Goal: Information Seeking & Learning: Learn about a topic

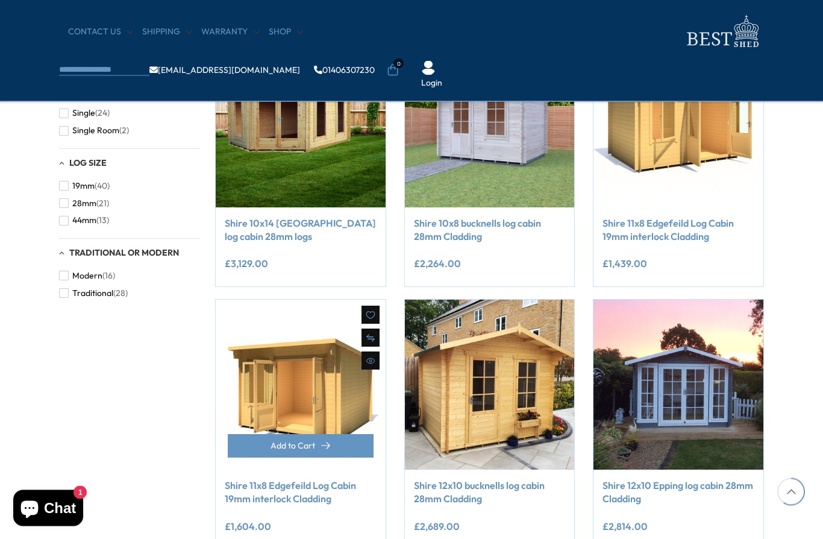
scroll to position [794, 0]
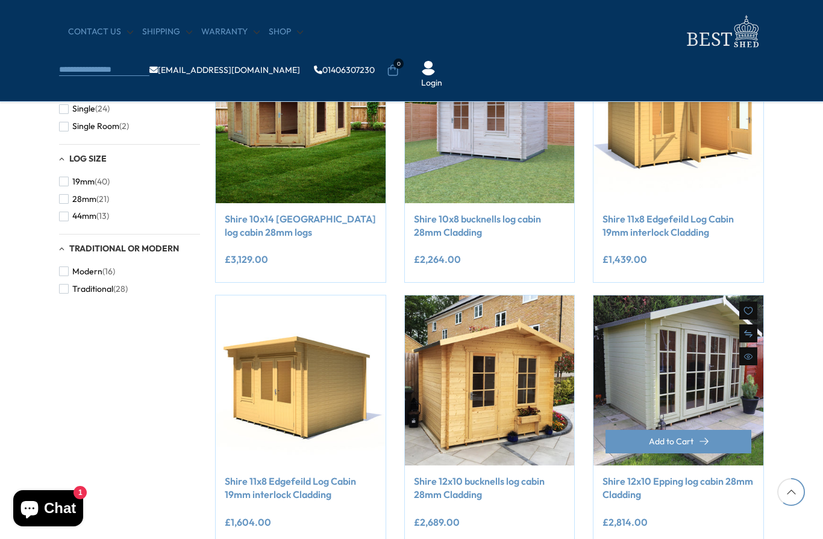
click at [665, 380] on img at bounding box center [679, 380] width 170 height 170
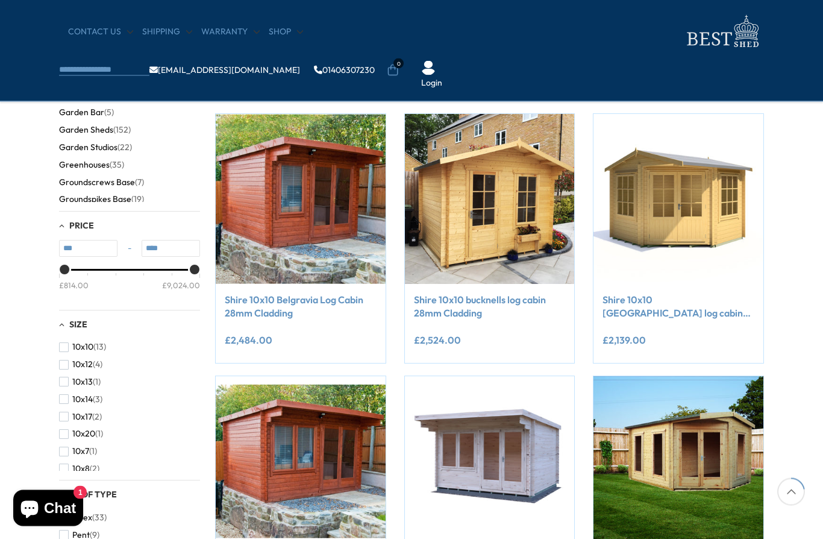
scroll to position [182, 0]
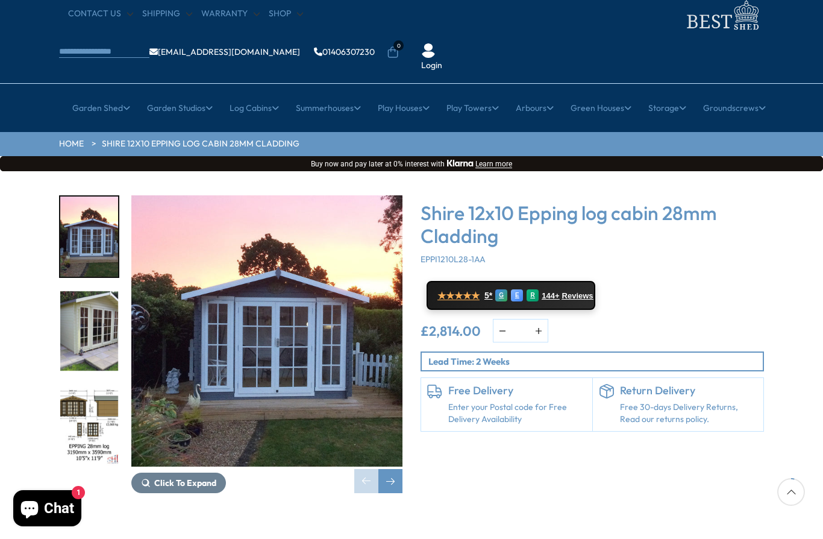
scroll to position [51, 0]
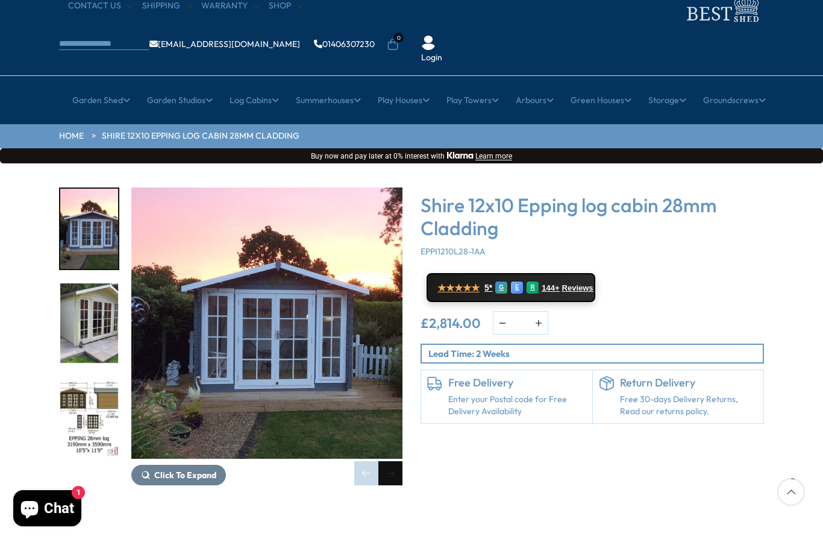
click at [390, 461] on div "Next slide" at bounding box center [390, 473] width 24 height 24
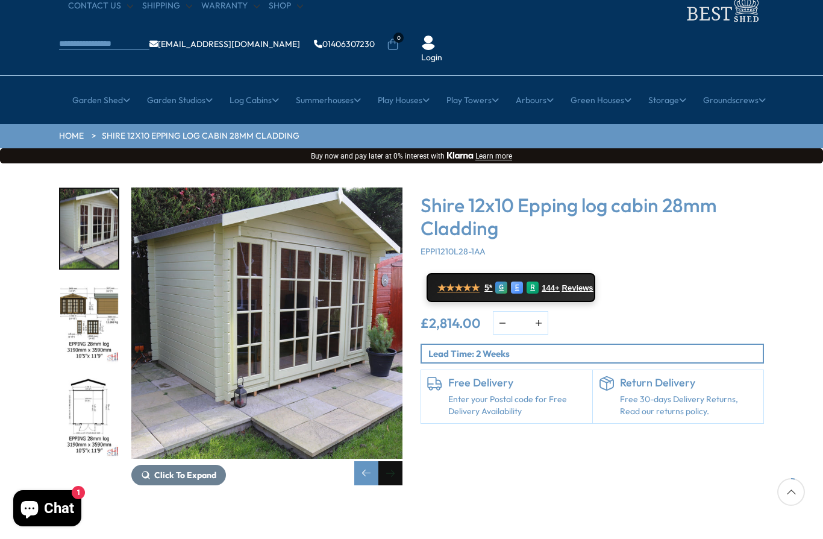
click at [390, 461] on div "Next slide" at bounding box center [390, 473] width 24 height 24
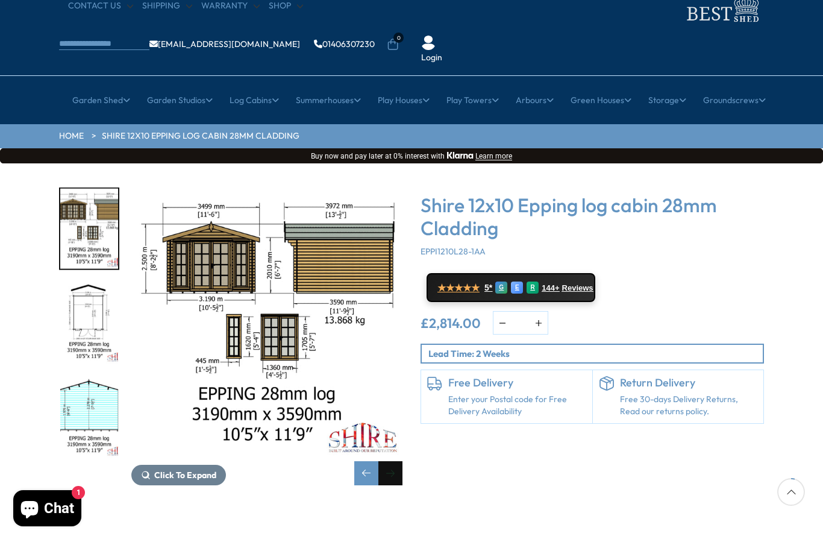
click at [390, 461] on div "Next slide" at bounding box center [390, 473] width 24 height 24
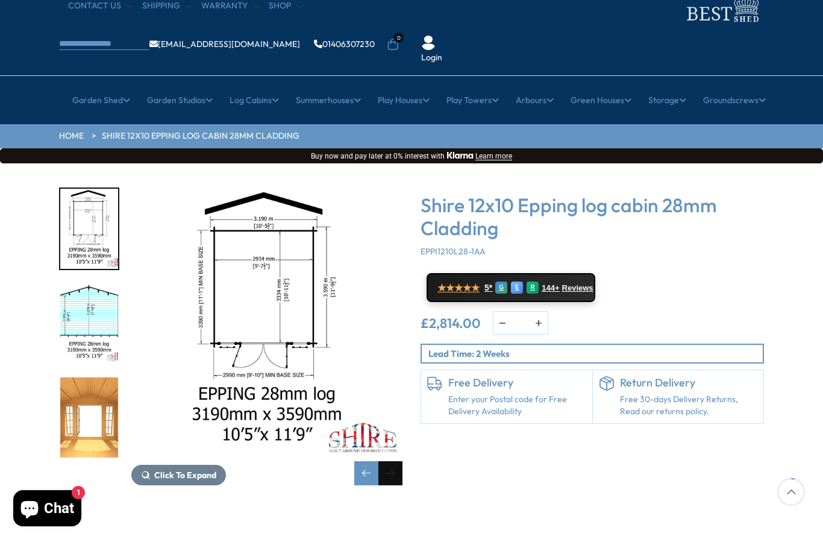
click at [390, 461] on div "Next slide" at bounding box center [390, 473] width 24 height 24
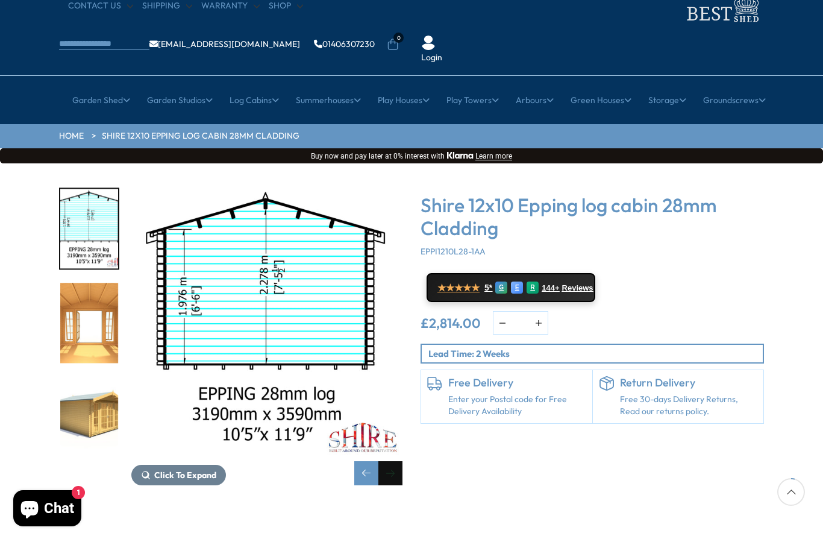
click at [390, 461] on div "Next slide" at bounding box center [390, 473] width 24 height 24
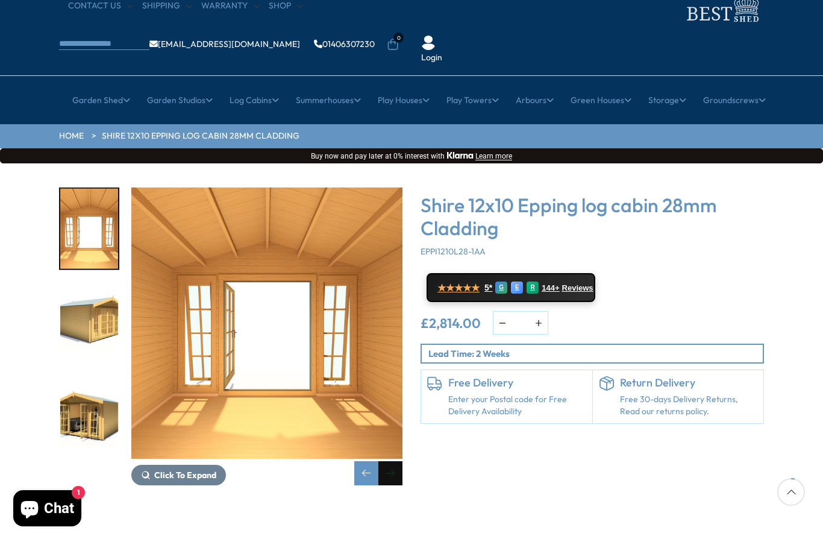
click at [390, 461] on div "Next slide" at bounding box center [390, 473] width 24 height 24
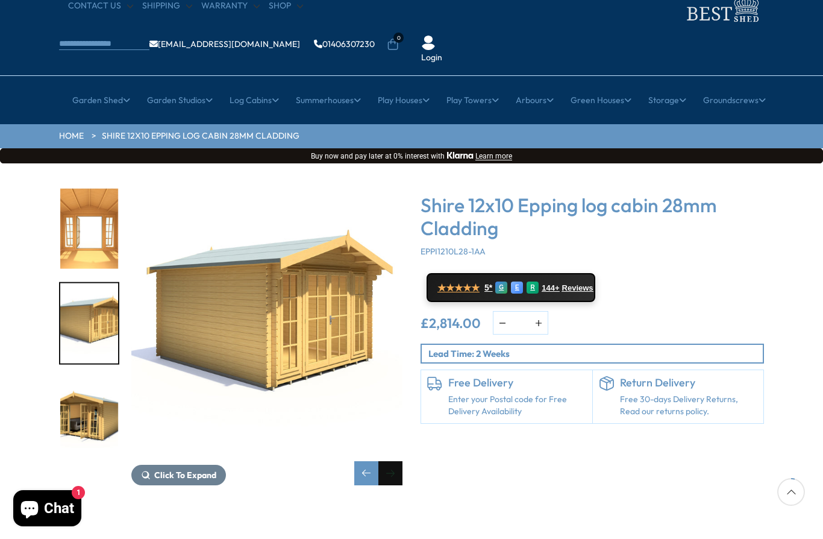
click at [390, 461] on div "Next slide" at bounding box center [390, 473] width 24 height 24
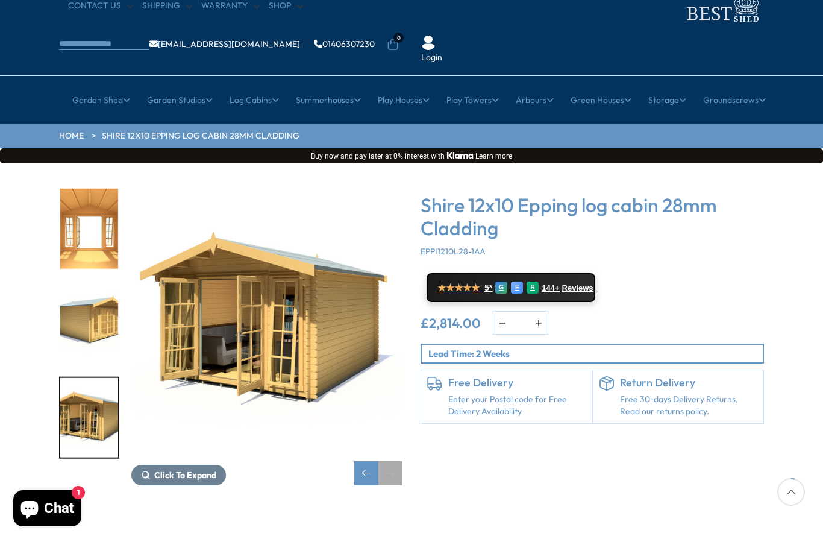
click at [390, 461] on div "Next slide" at bounding box center [390, 473] width 24 height 24
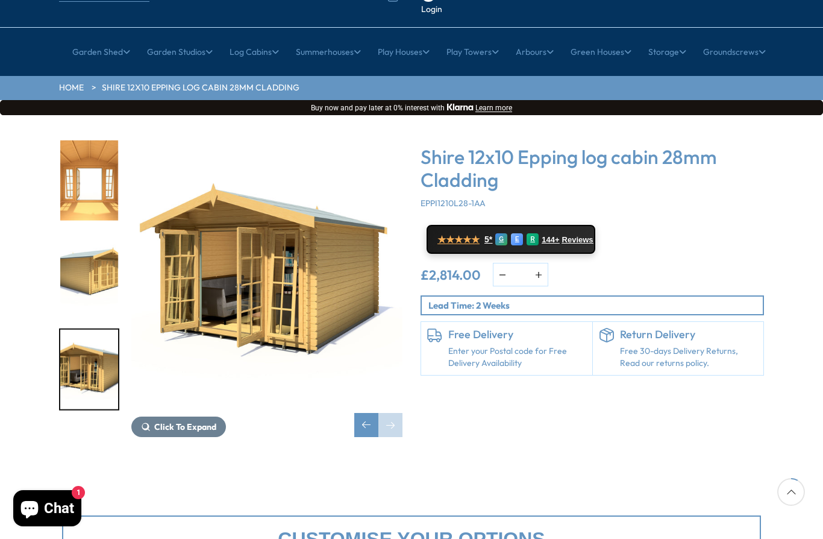
scroll to position [104, 0]
